Goal: Transaction & Acquisition: Register for event/course

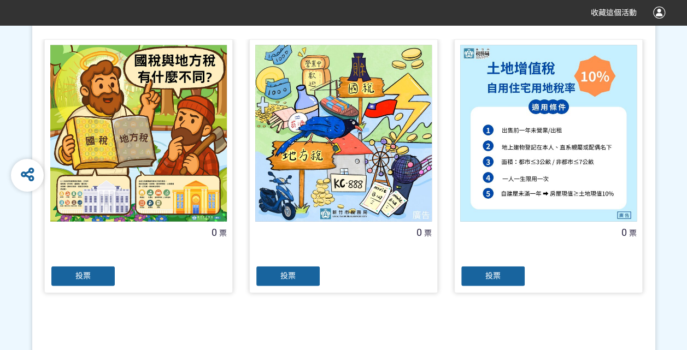
scroll to position [1165, 0]
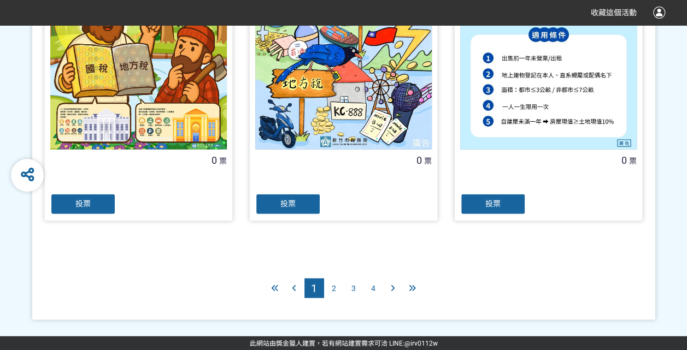
click at [335, 287] on span "2" at bounding box center [334, 288] width 4 height 9
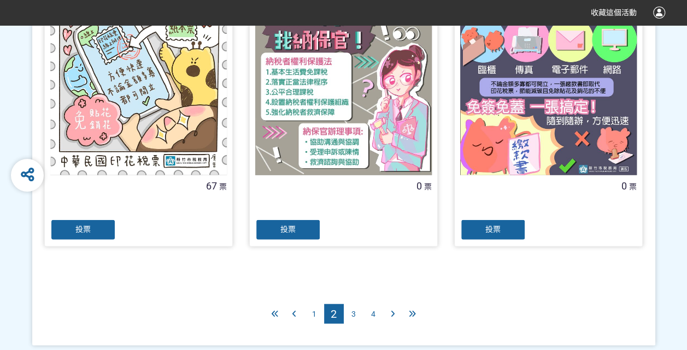
scroll to position [1165, 0]
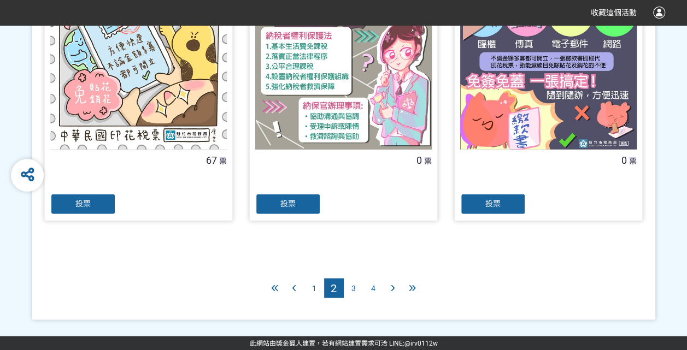
click at [352, 286] on span "3" at bounding box center [353, 288] width 4 height 9
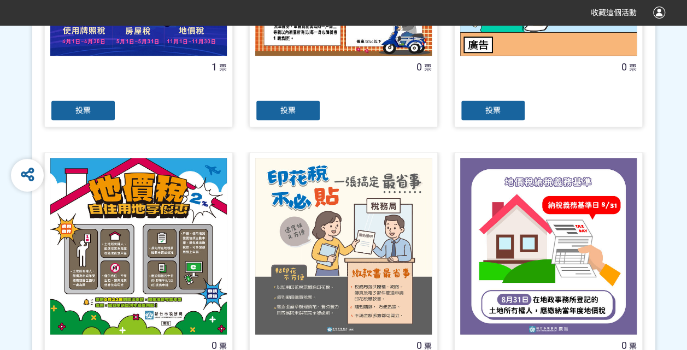
scroll to position [1165, 0]
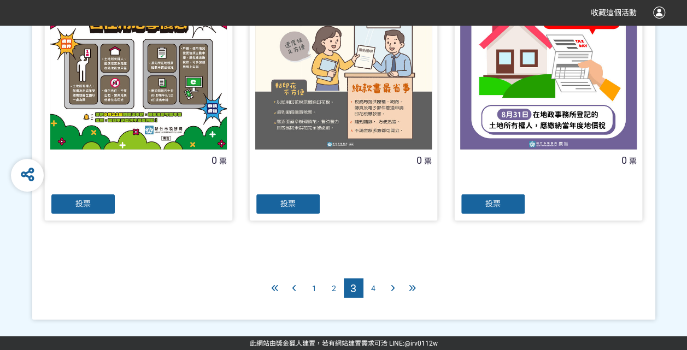
click at [375, 287] on span "4" at bounding box center [373, 288] width 4 height 9
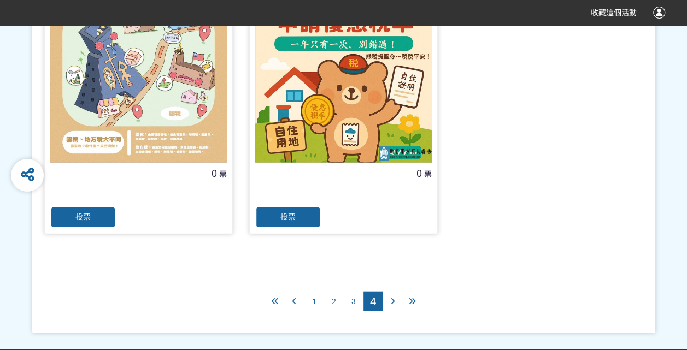
scroll to position [1165, 0]
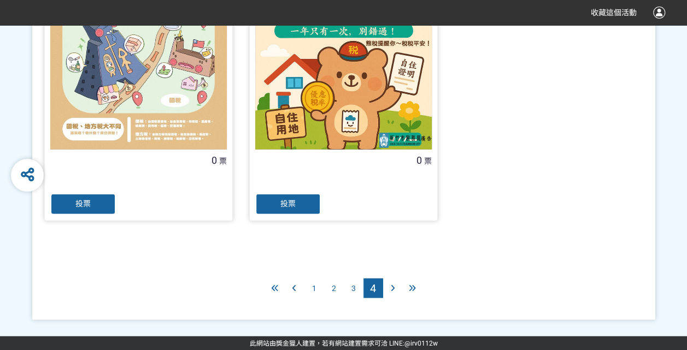
click at [353, 285] on span "3" at bounding box center [353, 288] width 4 height 9
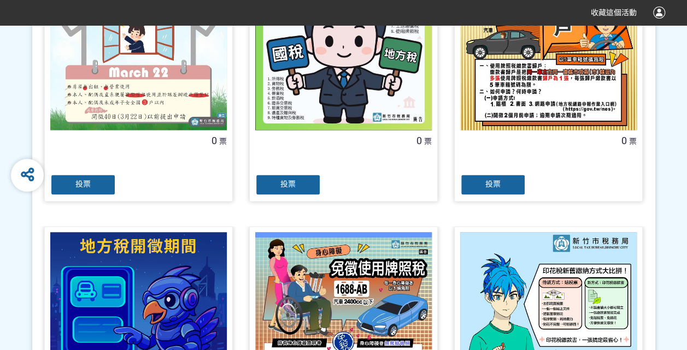
scroll to position [728, 0]
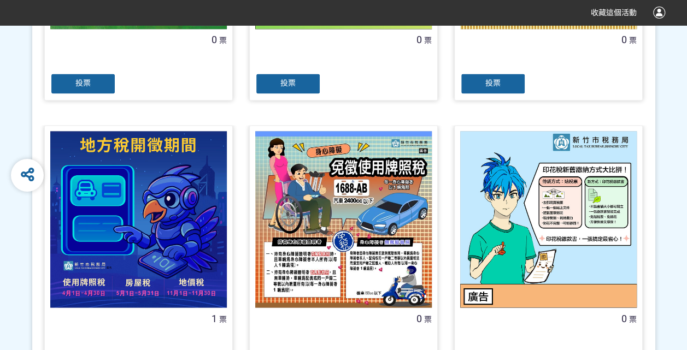
click at [162, 213] on div at bounding box center [138, 219] width 176 height 176
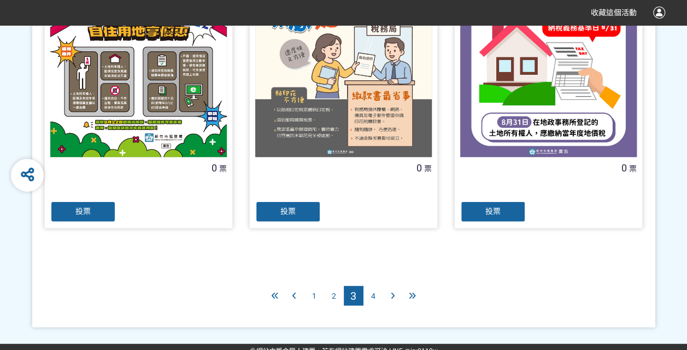
scroll to position [1165, 0]
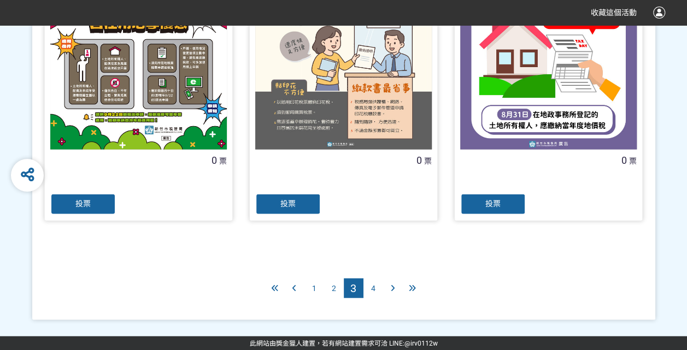
click at [332, 284] on span "2" at bounding box center [334, 288] width 4 height 9
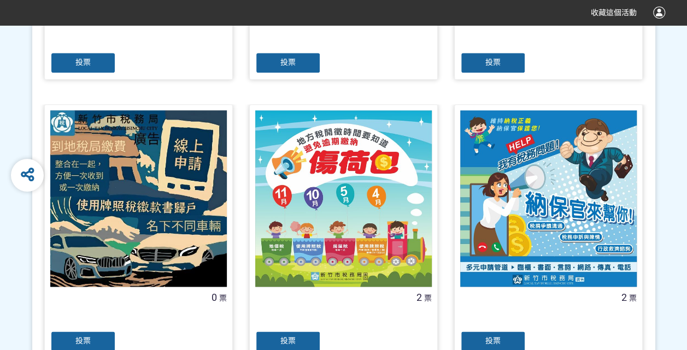
scroll to position [455, 0]
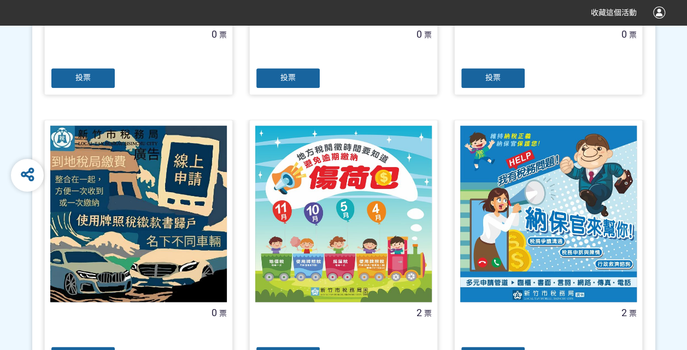
click at [515, 199] on div at bounding box center [548, 214] width 176 height 176
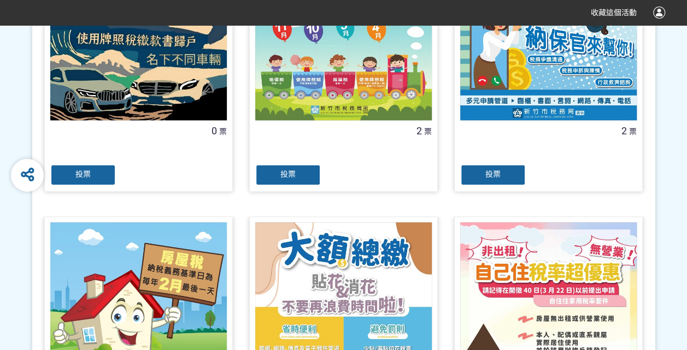
scroll to position [546, 0]
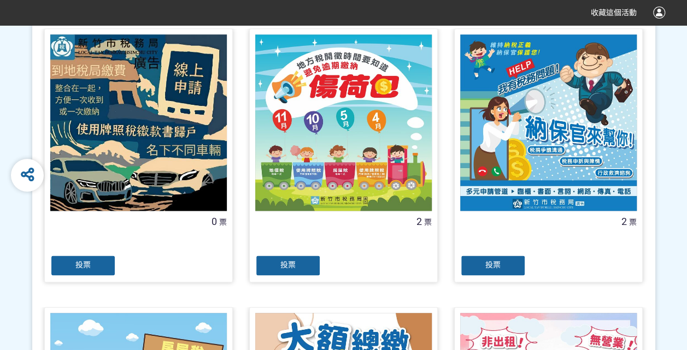
click at [342, 133] on div at bounding box center [343, 122] width 176 height 176
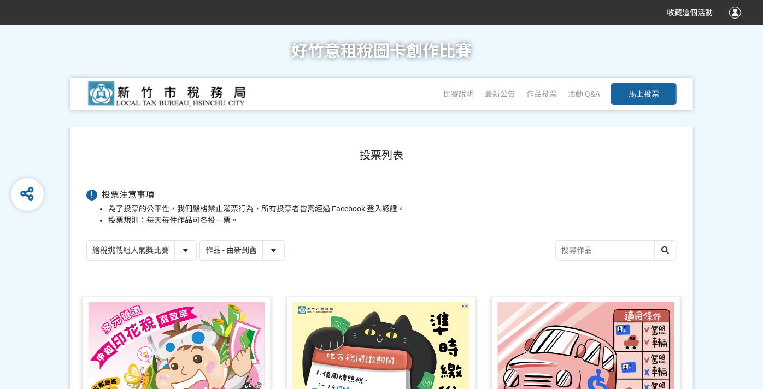
click at [165, 91] on img at bounding box center [168, 93] width 164 height 27
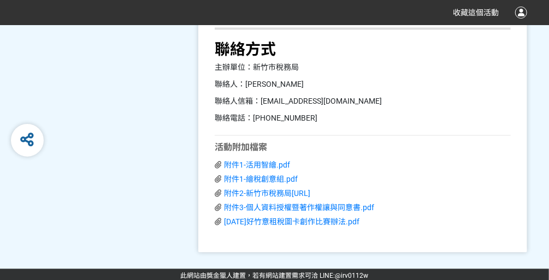
scroll to position [2497, 0]
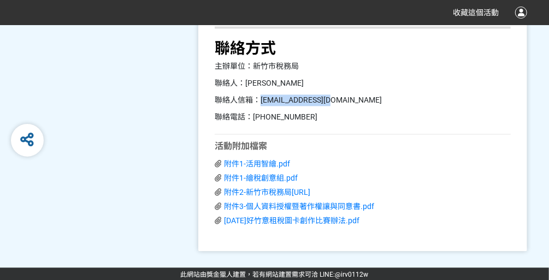
drag, startPoint x: 259, startPoint y: 99, endPoint x: 336, endPoint y: 103, distance: 77.2
click at [336, 103] on p "聯絡人信箱：[EMAIL_ADDRESS][DOMAIN_NAME]" at bounding box center [363, 100] width 296 height 11
drag, startPoint x: 336, startPoint y: 103, endPoint x: 287, endPoint y: 101, distance: 48.7
copy p "[EMAIL_ADDRESS][DOMAIN_NAME]"
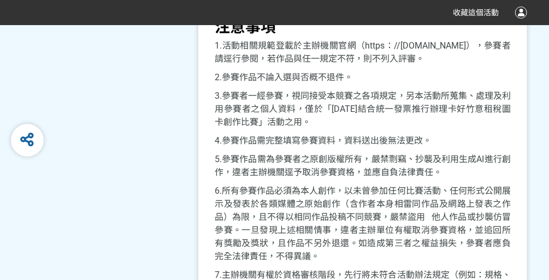
scroll to position [1914, 0]
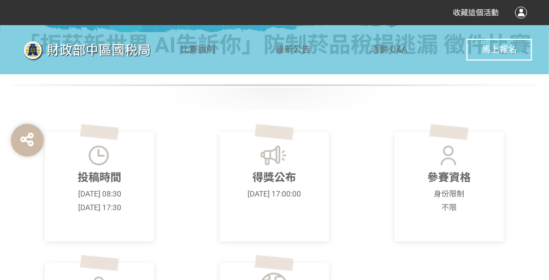
scroll to position [73, 0]
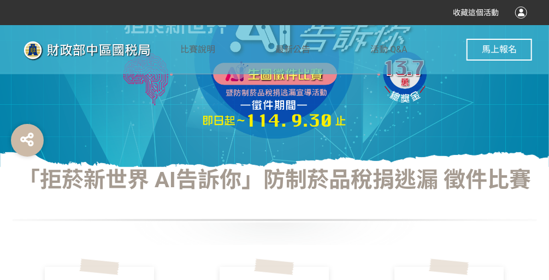
click at [495, 43] on button "馬上報名" at bounding box center [500, 50] width 66 height 22
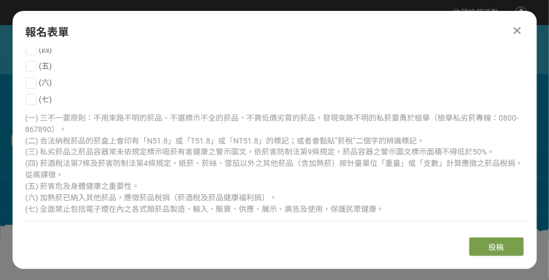
scroll to position [656, 0]
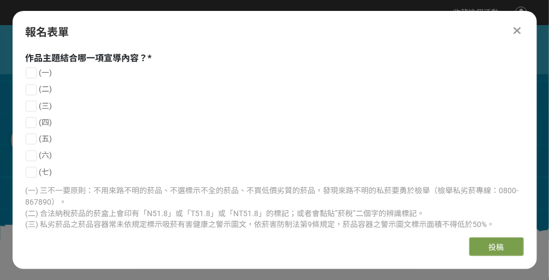
click at [43, 68] on span "(一)" at bounding box center [45, 72] width 13 height 9
click at [33, 69] on input "(一)" at bounding box center [29, 72] width 7 height 7
checkbox input "false"
click at [43, 68] on span "(一)" at bounding box center [45, 72] width 13 height 9
click at [33, 69] on input "(一)" at bounding box center [29, 72] width 7 height 7
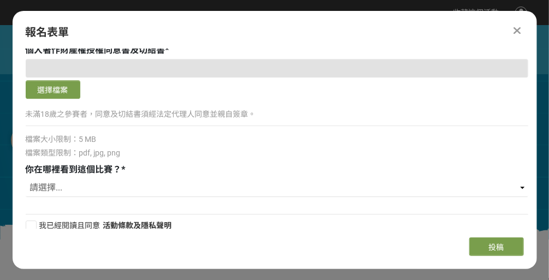
scroll to position [1390, 0]
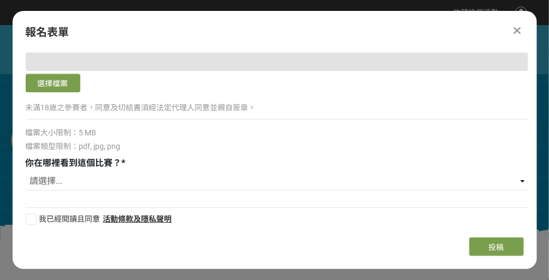
click at [516, 28] on icon at bounding box center [517, 30] width 7 height 11
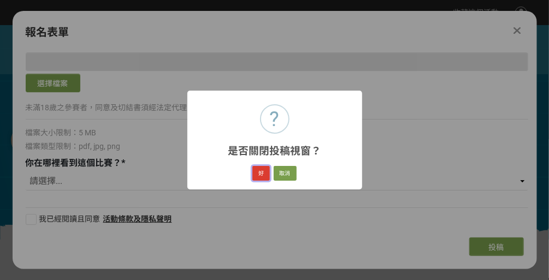
click at [262, 169] on button "好" at bounding box center [260, 173] width 17 height 15
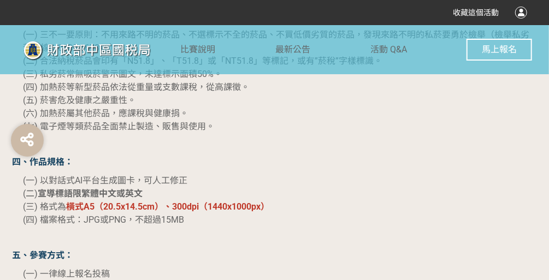
scroll to position [919, 0]
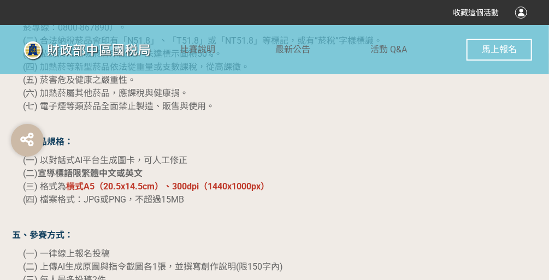
click at [291, 99] on p "(一) 三不一要原則：不用來路不明的菸品、不選標示不全的菸品、不買低價劣質的菸品，發現來路不明的私菸要勇於檢舉（檢舉私劣菸專線：0800-867890）。 (…" at bounding box center [280, 60] width 514 height 105
click at [285, 48] on span "最新公告" at bounding box center [292, 49] width 35 height 10
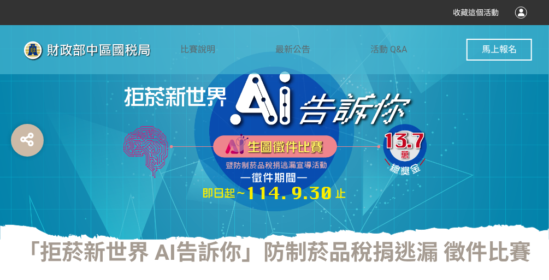
click at [494, 49] on span "馬上報名" at bounding box center [499, 49] width 35 height 10
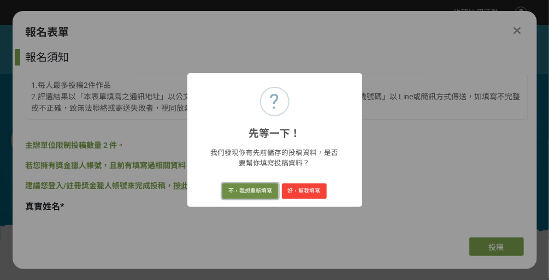
click at [249, 190] on button "不，我想重新填寫" at bounding box center [250, 191] width 56 height 15
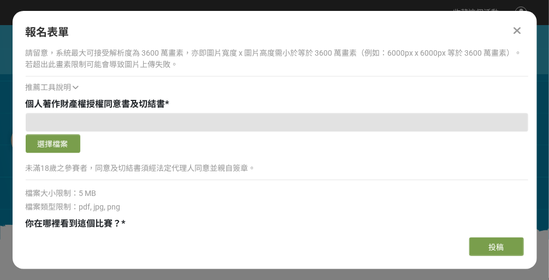
scroll to position [1318, 0]
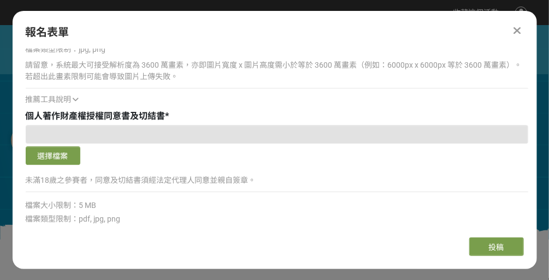
click at [517, 27] on icon at bounding box center [517, 30] width 7 height 11
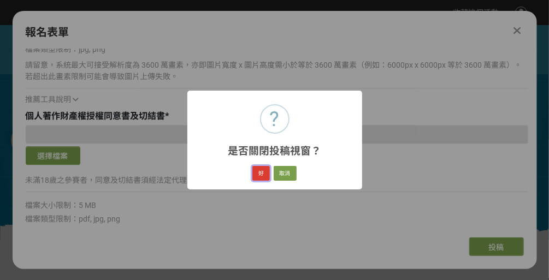
click at [261, 169] on button "好" at bounding box center [260, 173] width 17 height 15
